Goal: Communication & Community: Connect with others

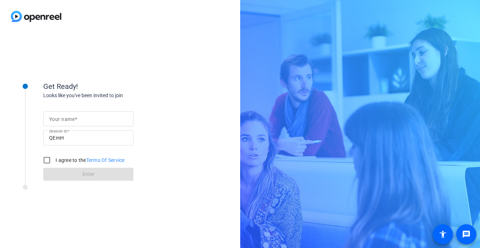
click at [145, 98] on div "Looks like you've been invited to join" at bounding box center [115, 96] width 144 height 8
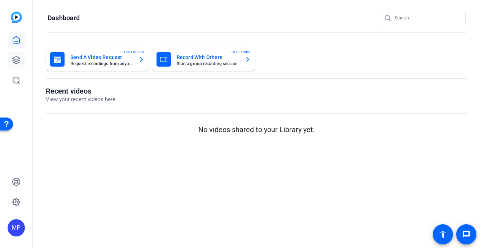
click at [19, 58] on icon at bounding box center [16, 60] width 7 height 7
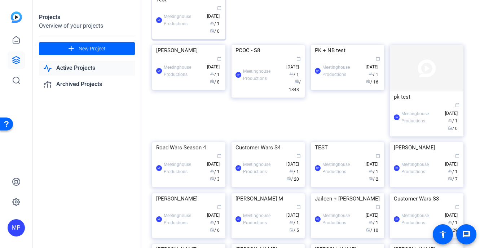
scroll to position [155, 0]
click at [266, 57] on div "PCOC - S8" at bounding box center [267, 51] width 65 height 11
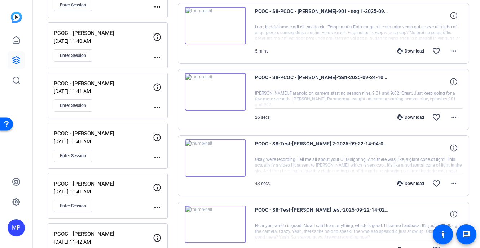
scroll to position [371, 0]
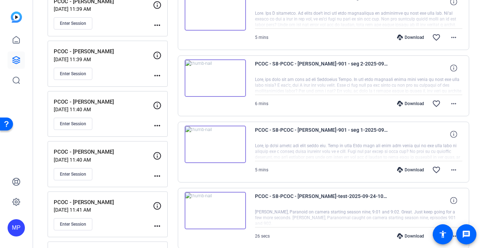
click at [157, 178] on mat-icon "more_horiz" at bounding box center [157, 176] width 9 height 9
click at [122, 162] on div at bounding box center [240, 124] width 480 height 248
click at [96, 154] on p "PCOC - Ronny Le Blanc" at bounding box center [103, 152] width 99 height 8
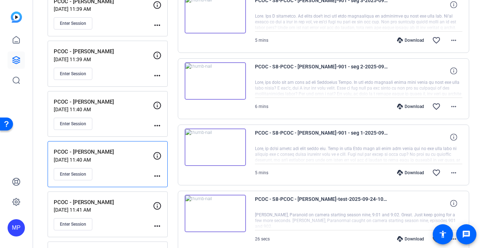
click at [86, 155] on p "PCOC - [PERSON_NAME]" at bounding box center [103, 152] width 99 height 8
click at [71, 175] on span "Enter Session" at bounding box center [73, 175] width 26 height 6
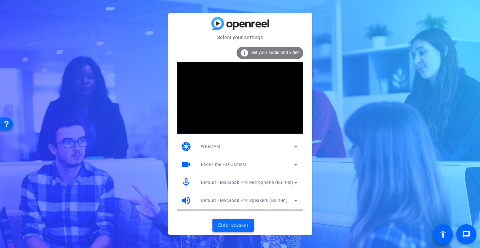
click at [235, 226] on span "Enter session" at bounding box center [233, 226] width 30 height 8
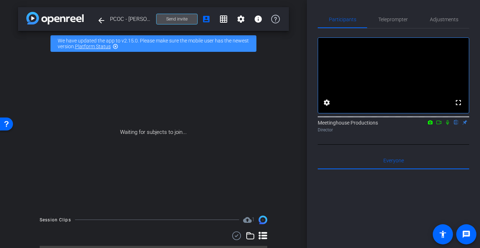
click at [186, 18] on span "Send invite" at bounding box center [176, 19] width 21 height 6
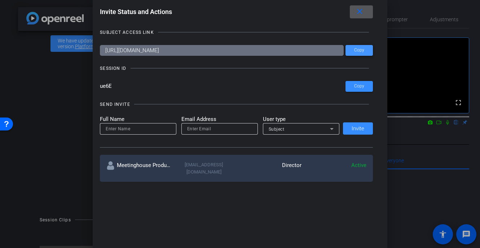
click at [359, 50] on span "Copy" at bounding box center [359, 50] width 10 height 5
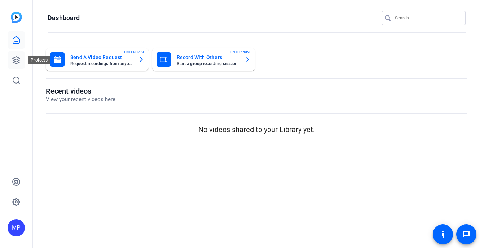
click at [15, 65] on link at bounding box center [16, 60] width 17 height 17
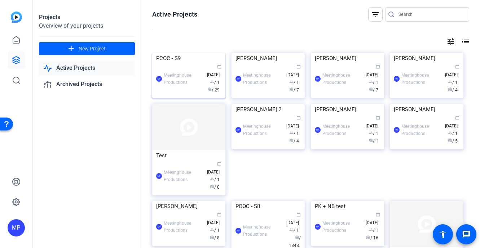
scroll to position [132, 0]
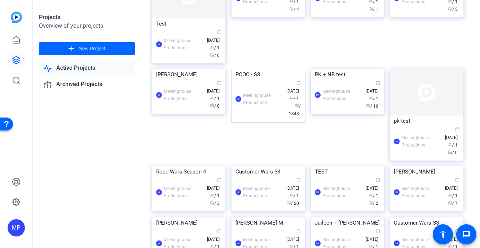
click at [277, 69] on img at bounding box center [267, 69] width 73 height 0
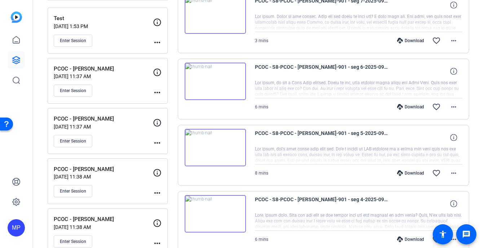
scroll to position [84, 0]
